Goal: Information Seeking & Learning: Check status

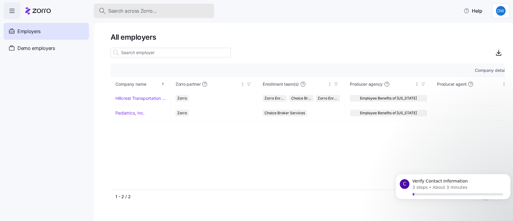
click at [132, 10] on span "Search across Zorro..." at bounding box center [132, 11] width 49 height 8
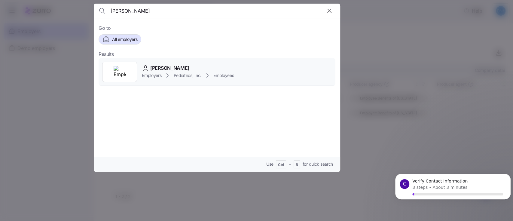
type input "[PERSON_NAME]"
click at [163, 67] on span "[PERSON_NAME]" at bounding box center [169, 68] width 39 height 8
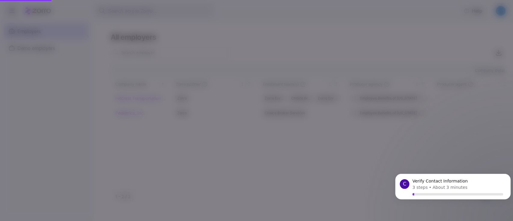
click at [163, 68] on span "[PERSON_NAME]" at bounding box center [169, 68] width 39 height 8
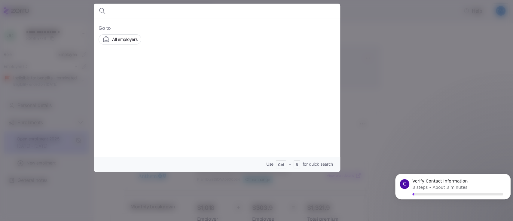
click at [445, 94] on div at bounding box center [256, 110] width 513 height 221
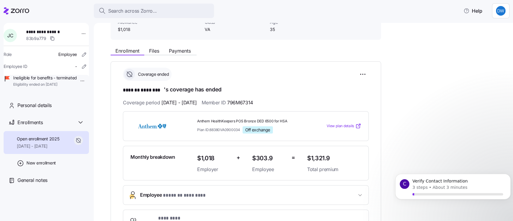
scroll to position [80, 0]
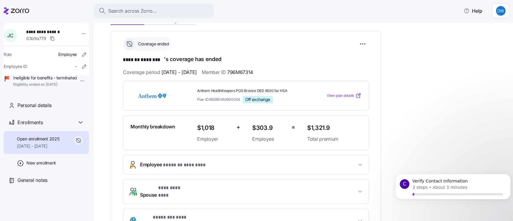
click at [358, 162] on icon "button" at bounding box center [360, 165] width 6 height 6
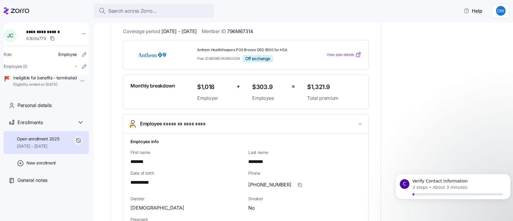
scroll to position [160, 0]
